Goal: Task Accomplishment & Management: Manage account settings

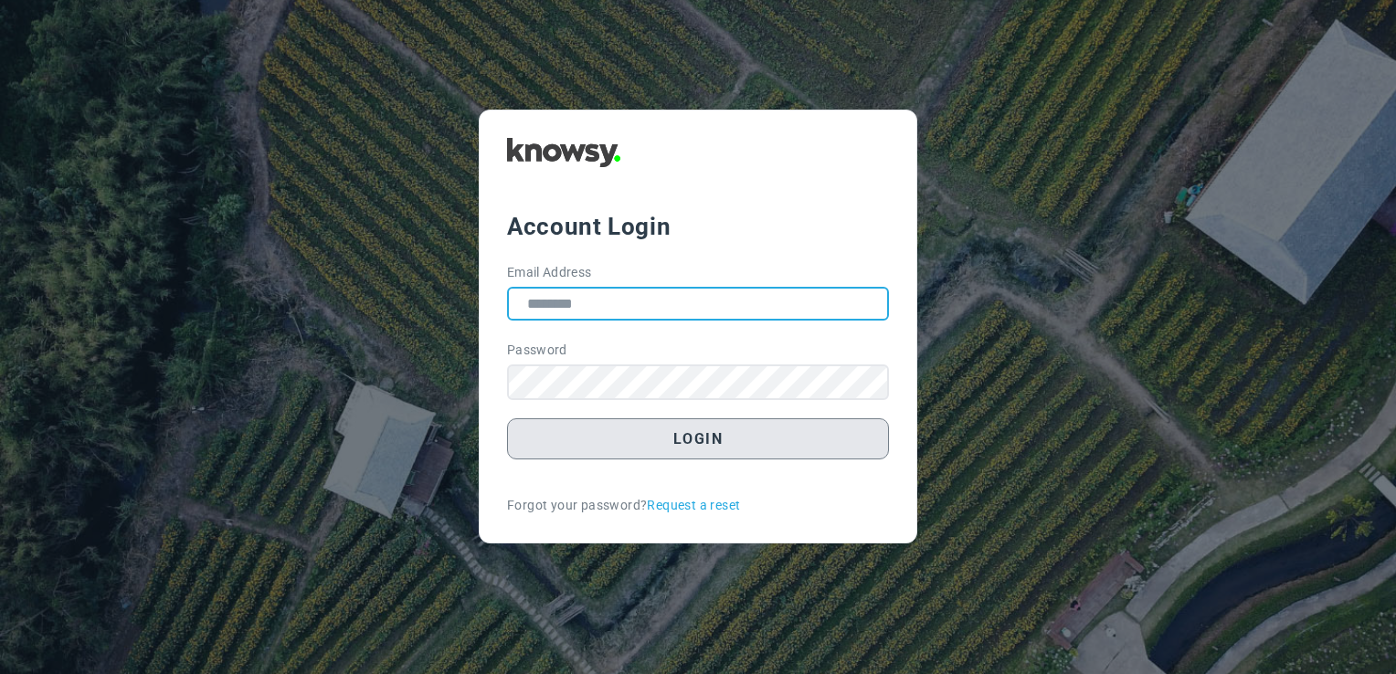
type input "**********"
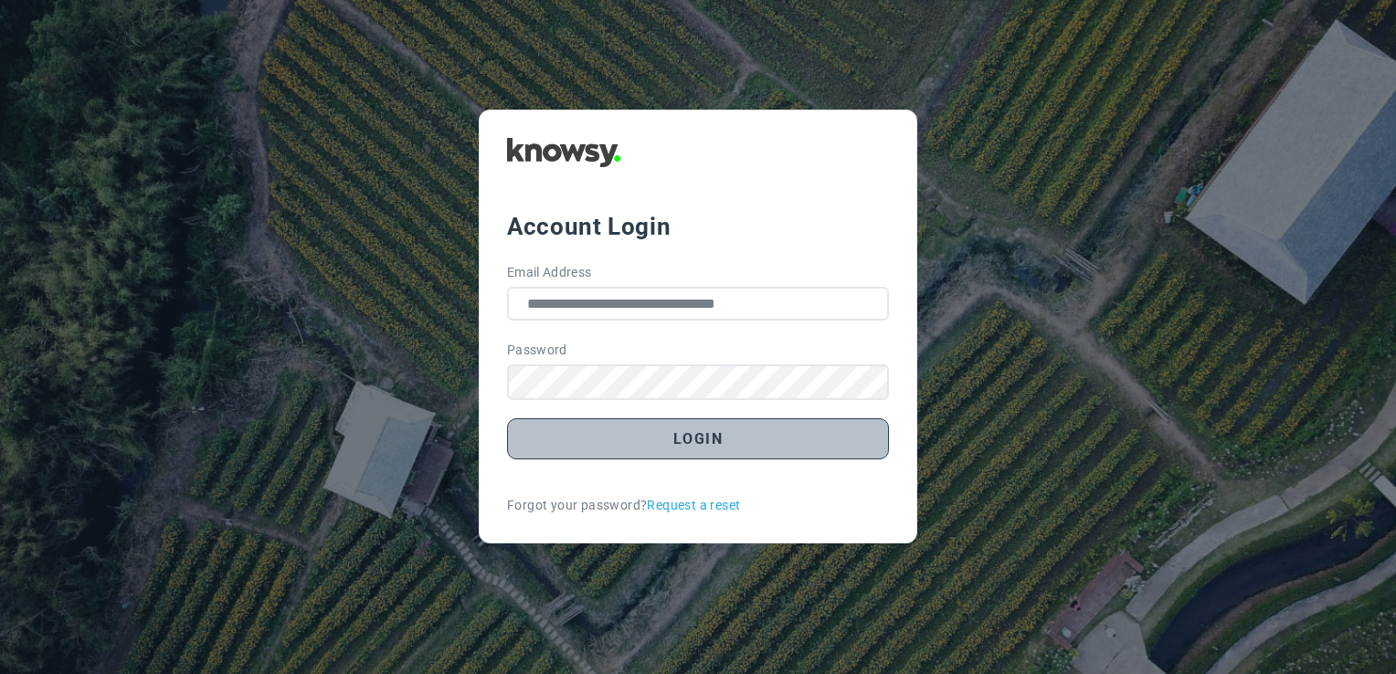
click at [714, 451] on button "Login" at bounding box center [698, 438] width 382 height 41
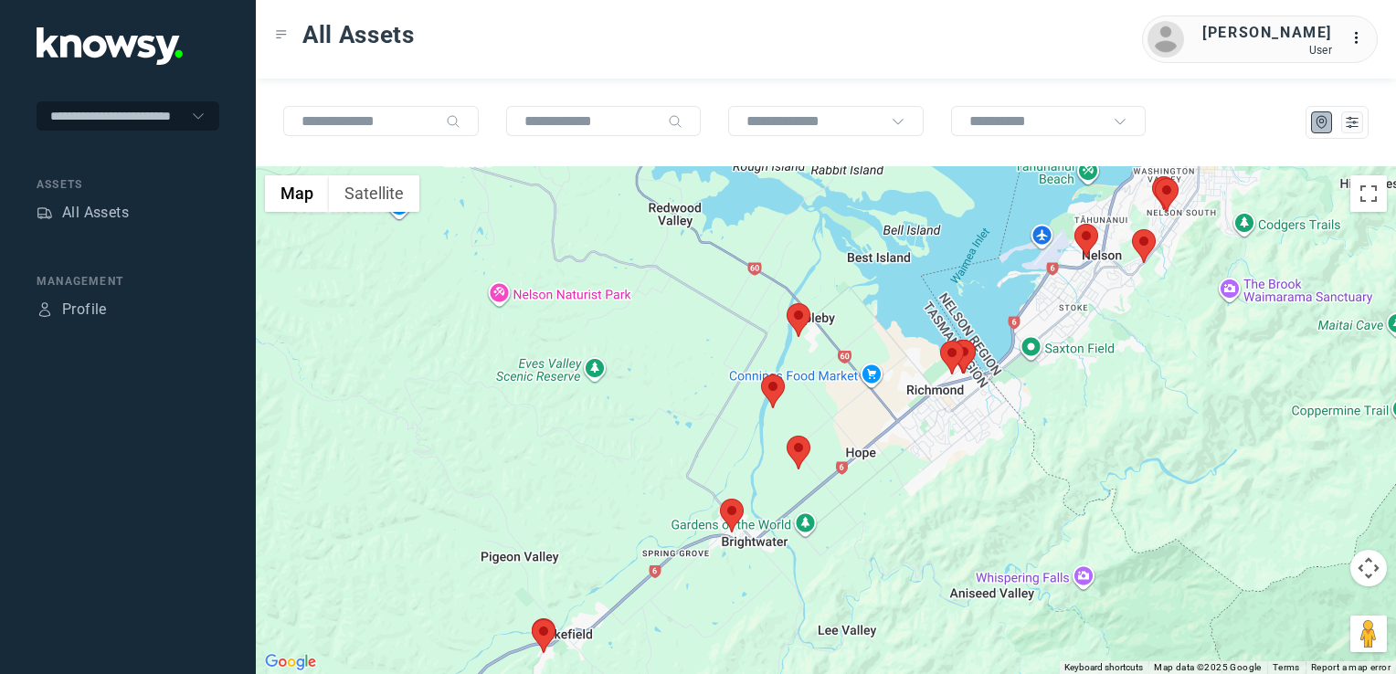
drag, startPoint x: 1124, startPoint y: 321, endPoint x: 1081, endPoint y: 376, distance: 70.3
click at [1082, 376] on div at bounding box center [826, 420] width 1140 height 508
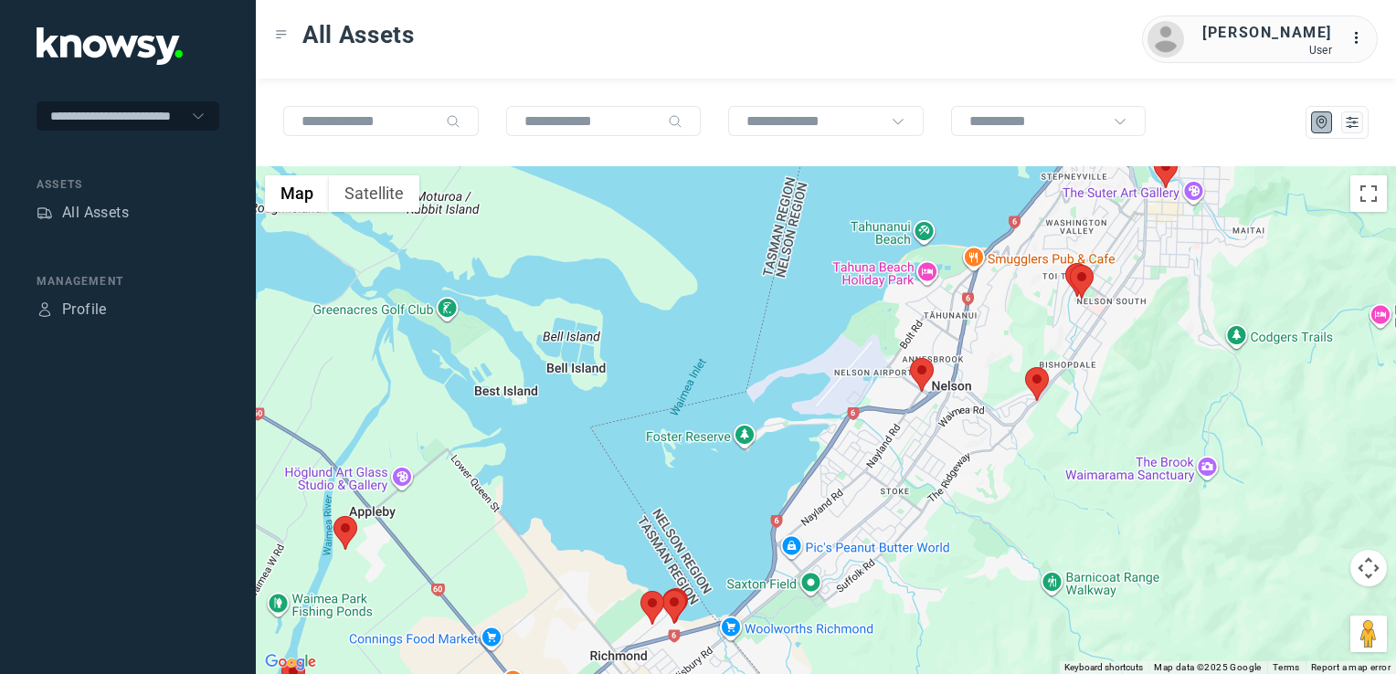
drag, startPoint x: 1122, startPoint y: 291, endPoint x: 1080, endPoint y: 394, distance: 110.6
click at [1081, 394] on div at bounding box center [826, 420] width 1140 height 508
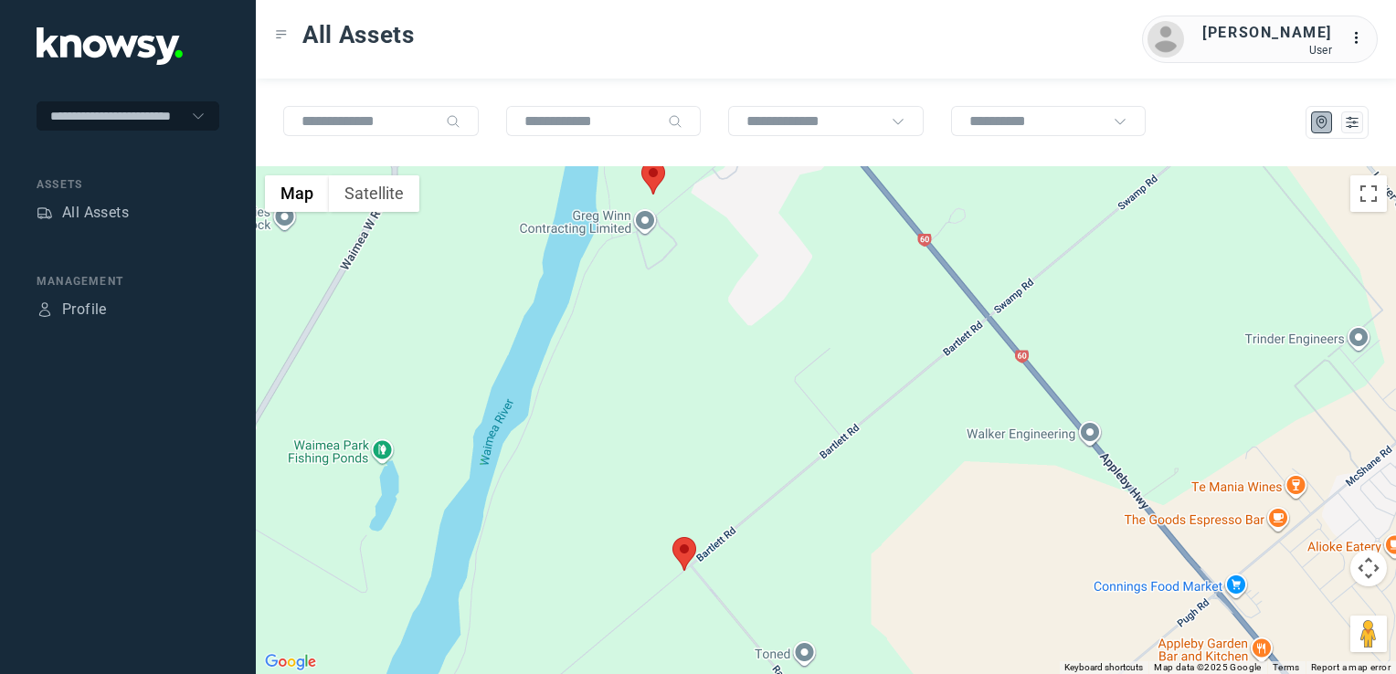
drag, startPoint x: 622, startPoint y: 292, endPoint x: 638, endPoint y: 308, distance: 22.0
click at [636, 315] on div at bounding box center [826, 420] width 1140 height 508
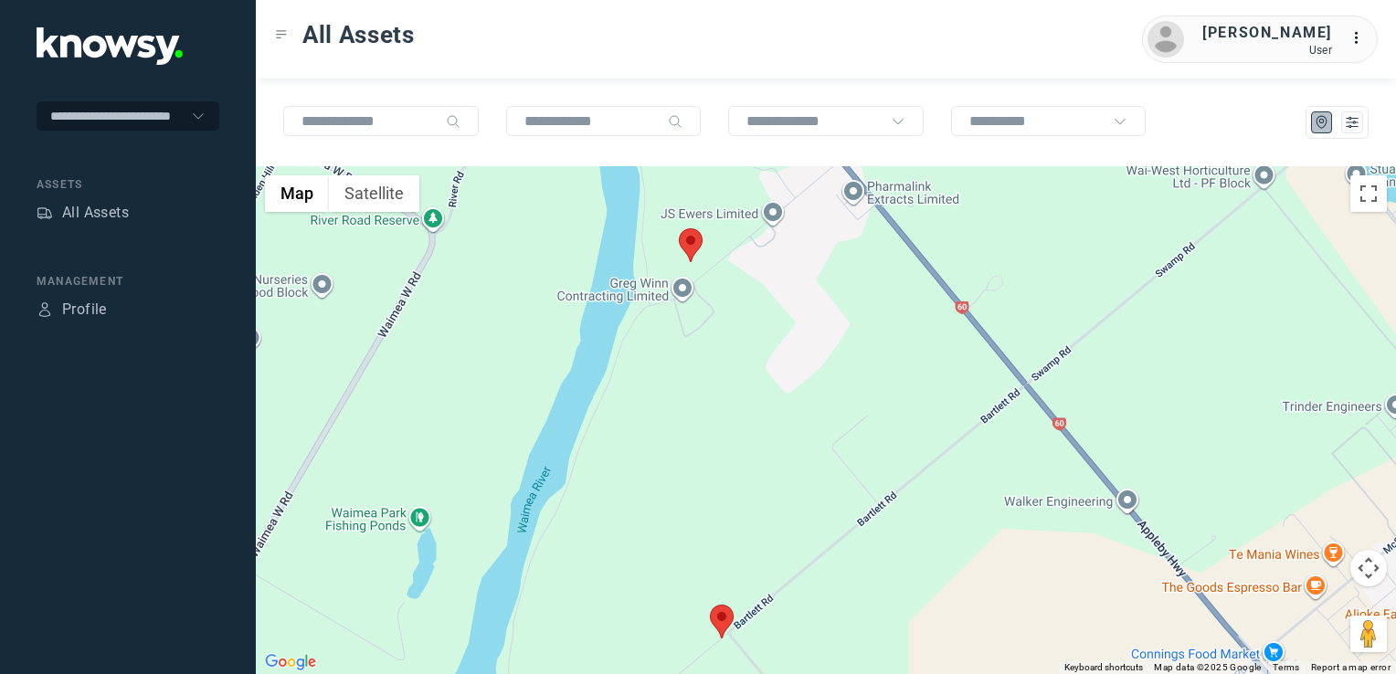
click at [686, 240] on img at bounding box center [691, 245] width 24 height 34
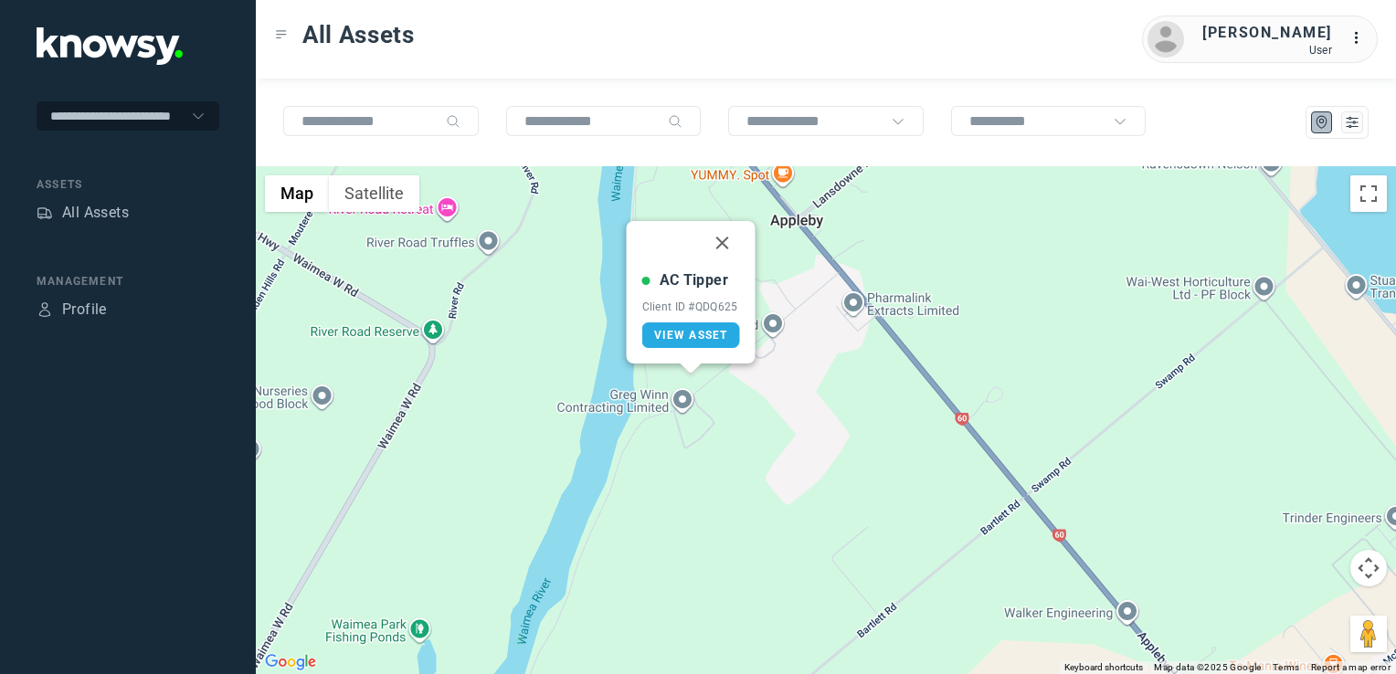
drag, startPoint x: 723, startPoint y: 248, endPoint x: 723, endPoint y: 268, distance: 20.1
click at [723, 248] on button "Close" at bounding box center [723, 243] width 44 height 44
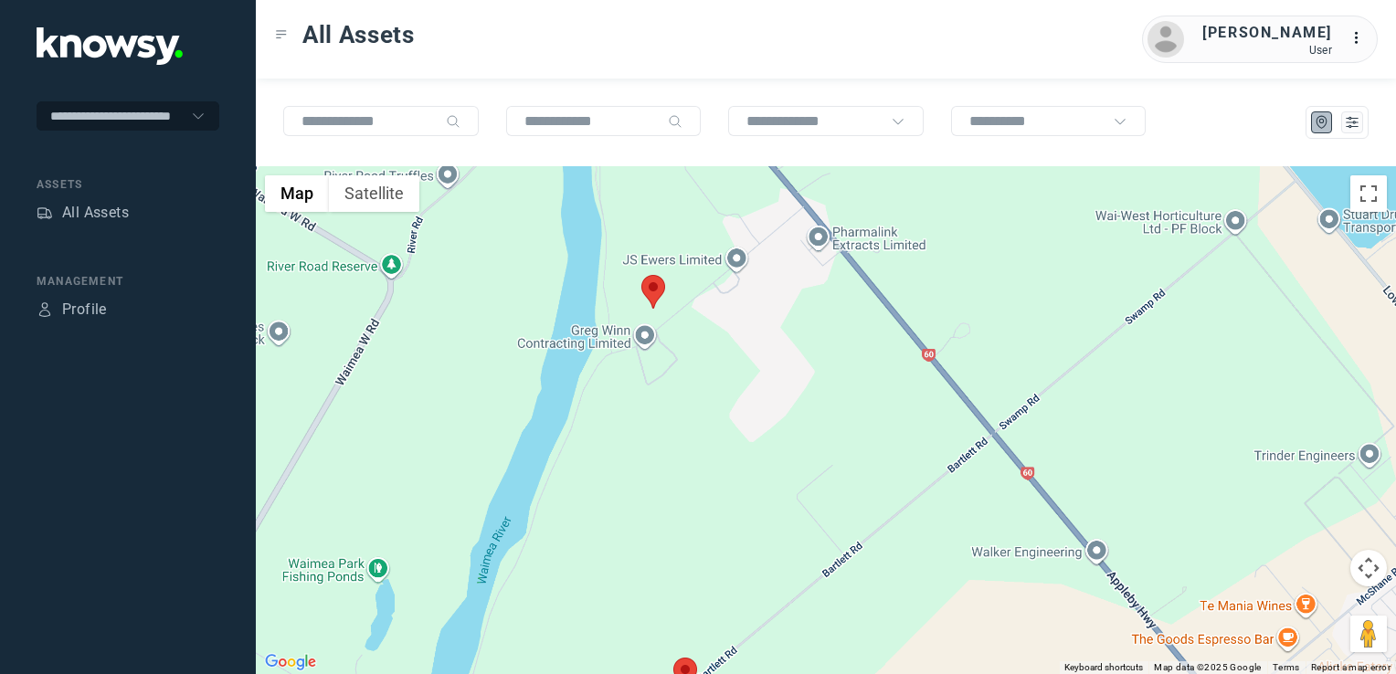
click at [746, 378] on div "To navigate, press the arrow keys." at bounding box center [826, 420] width 1140 height 508
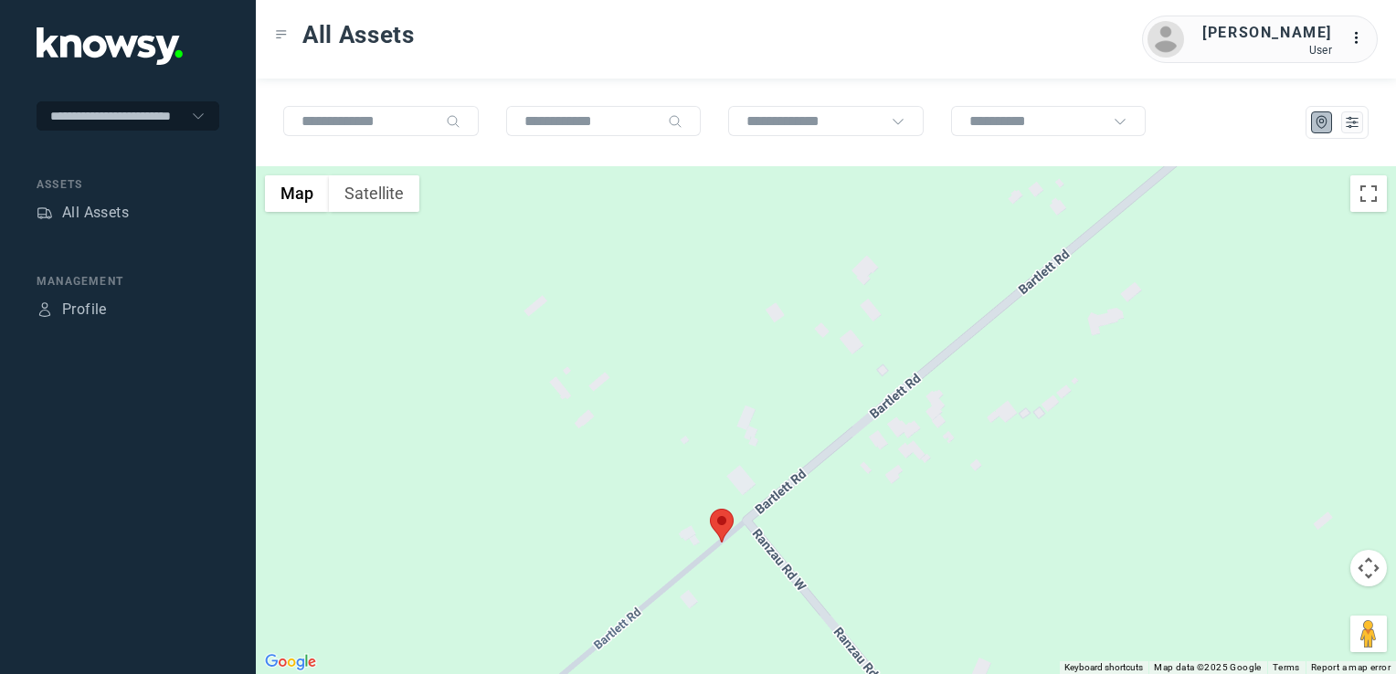
click at [729, 522] on img at bounding box center [722, 526] width 24 height 34
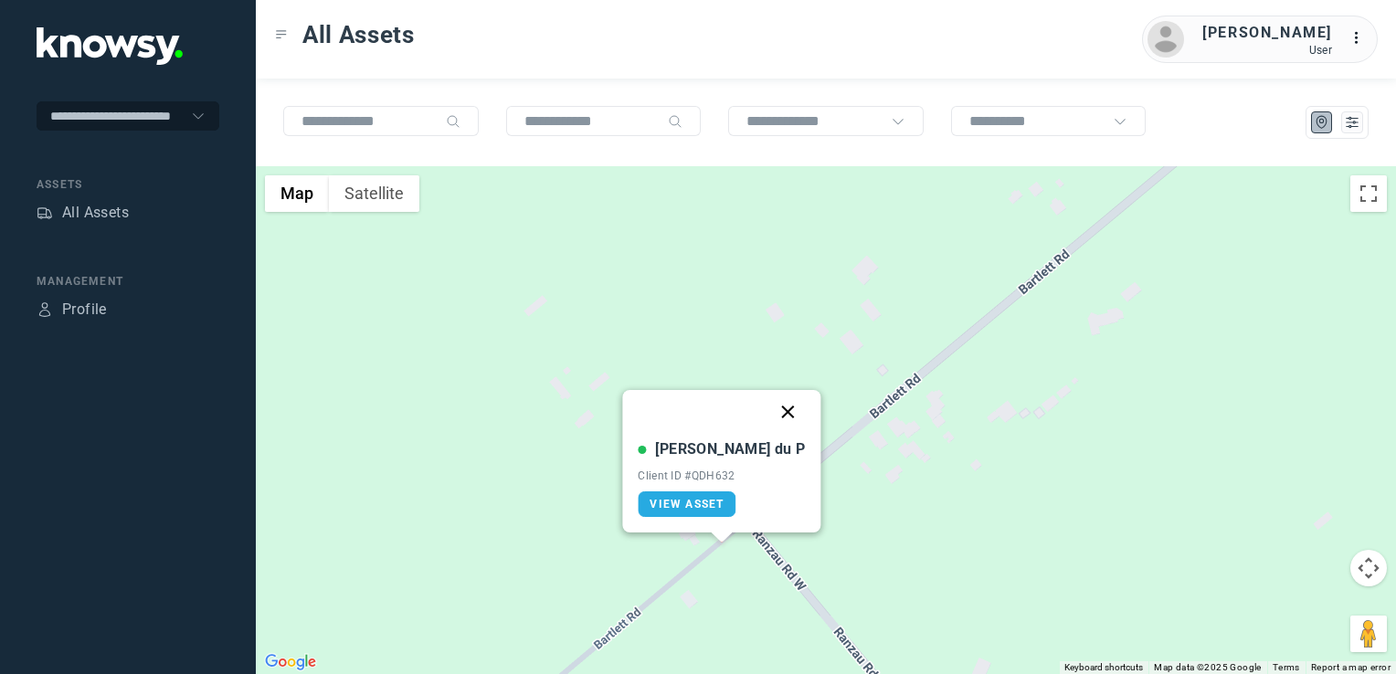
drag, startPoint x: 757, startPoint y: 408, endPoint x: 766, endPoint y: 428, distance: 22.1
click at [766, 414] on button "Close" at bounding box center [788, 412] width 44 height 44
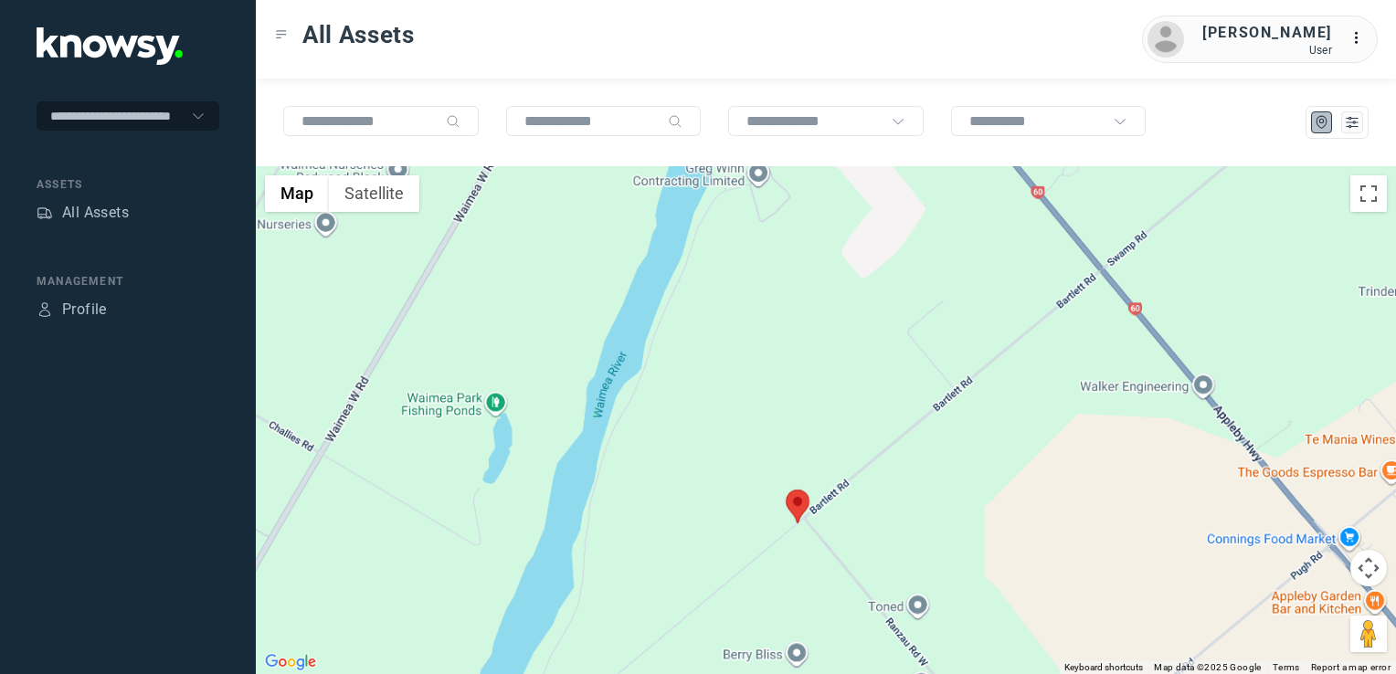
drag, startPoint x: 822, startPoint y: 554, endPoint x: 859, endPoint y: 473, distance: 89.5
click at [851, 479] on div "To navigate, press the arrow keys." at bounding box center [826, 420] width 1140 height 508
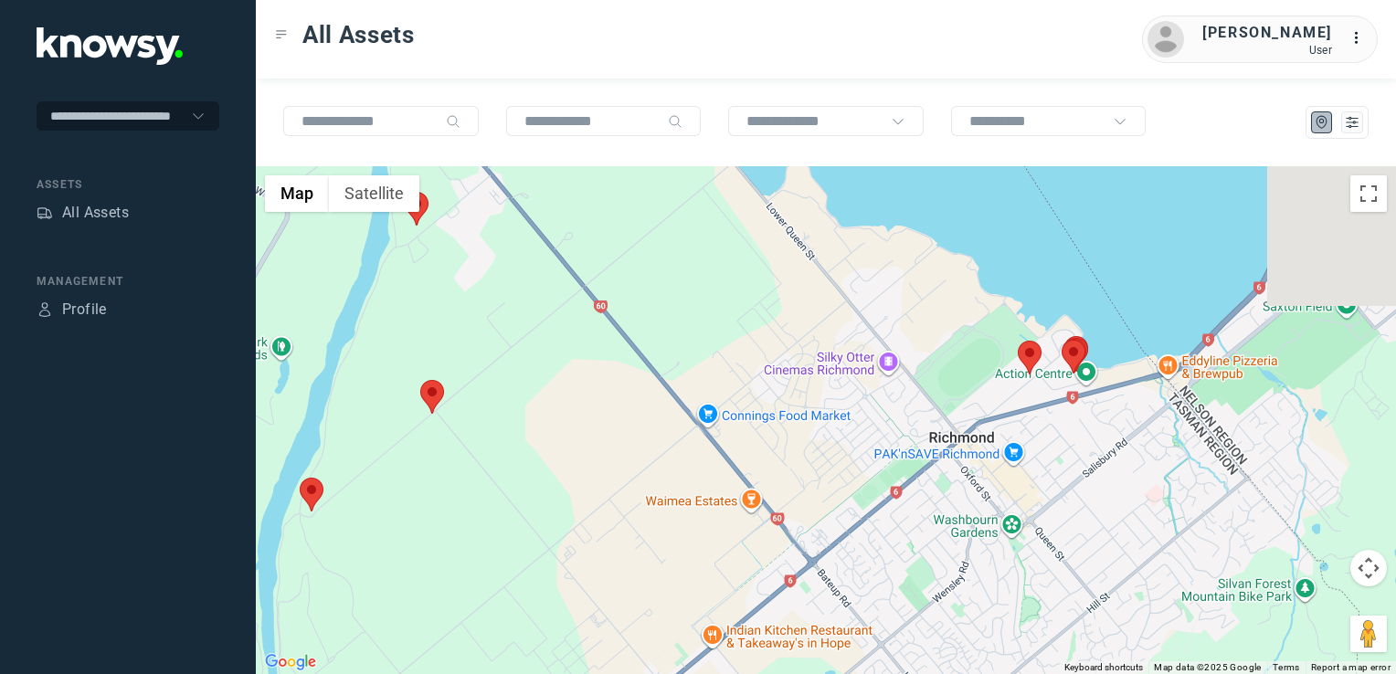
drag, startPoint x: 1054, startPoint y: 463, endPoint x: 733, endPoint y: 419, distance: 324.5
click at [733, 419] on div at bounding box center [826, 420] width 1140 height 508
